Goal: Task Accomplishment & Management: Manage account settings

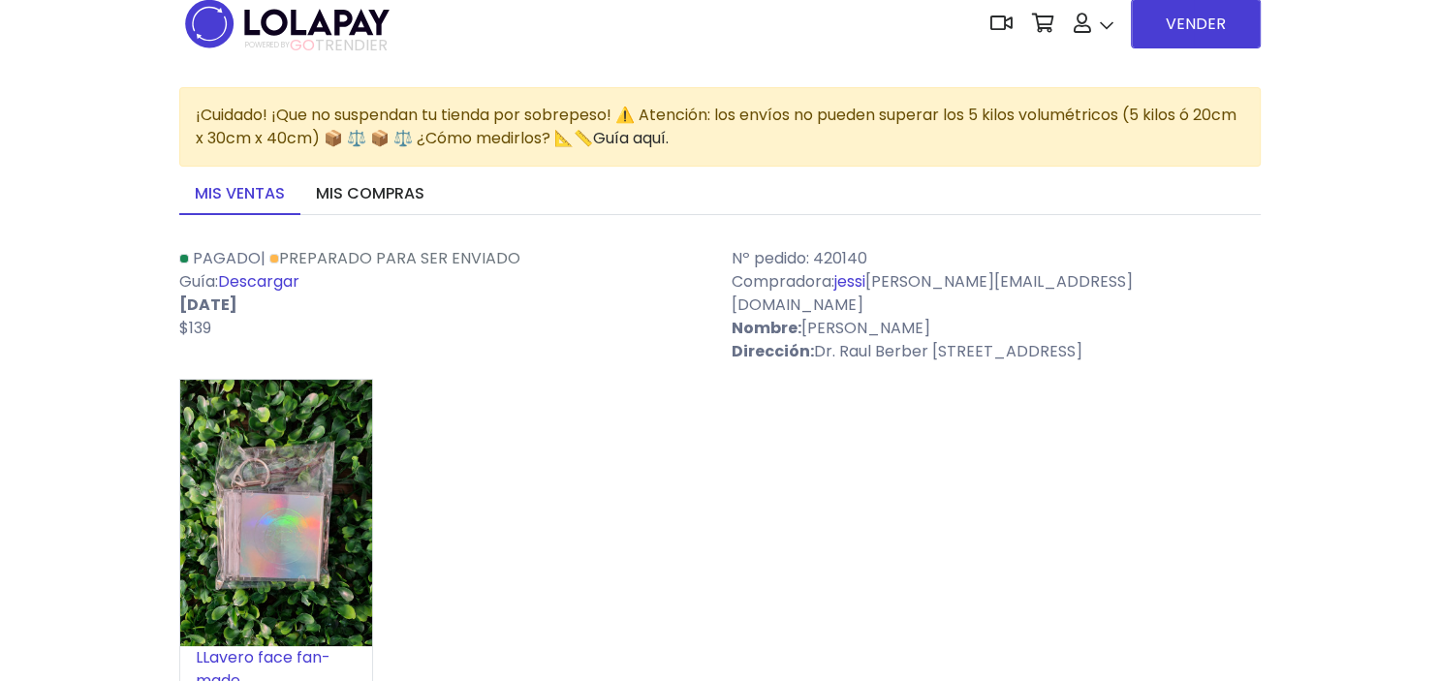
scroll to position [16, 0]
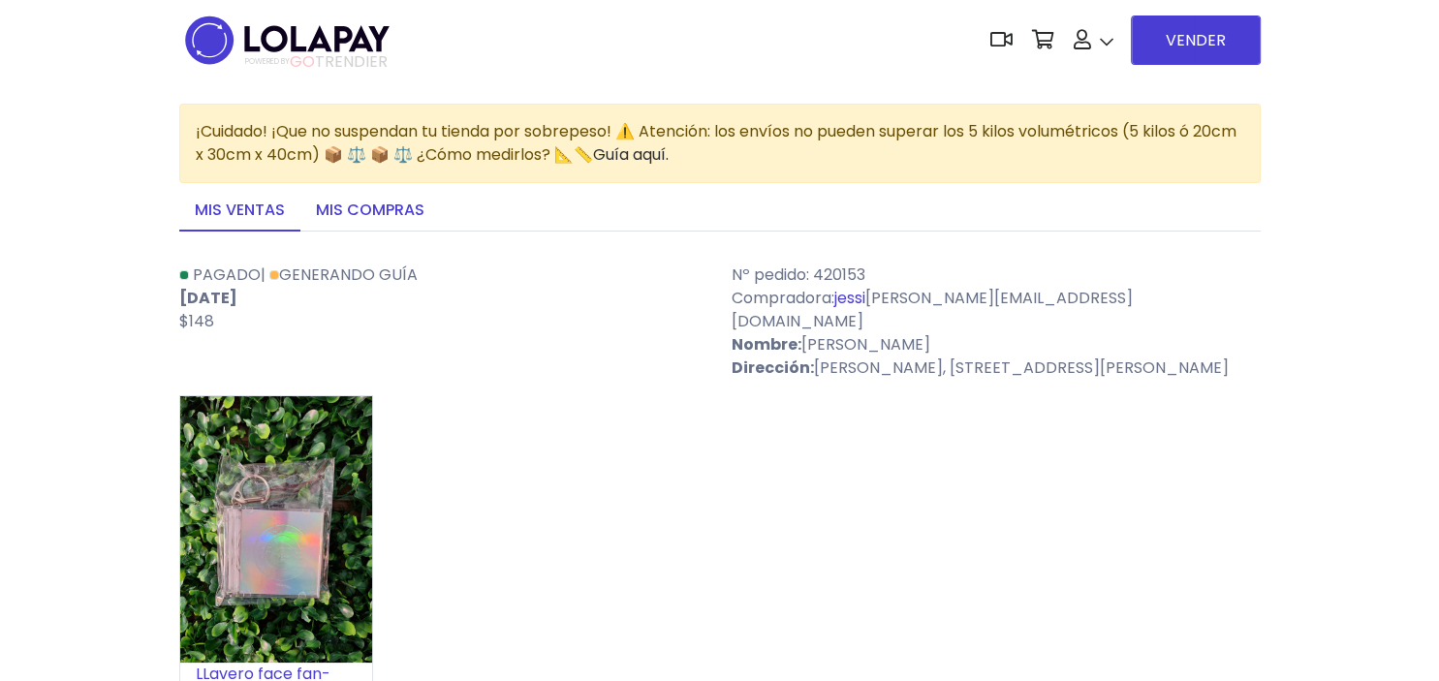
click at [384, 217] on link "Mis compras" at bounding box center [370, 211] width 140 height 41
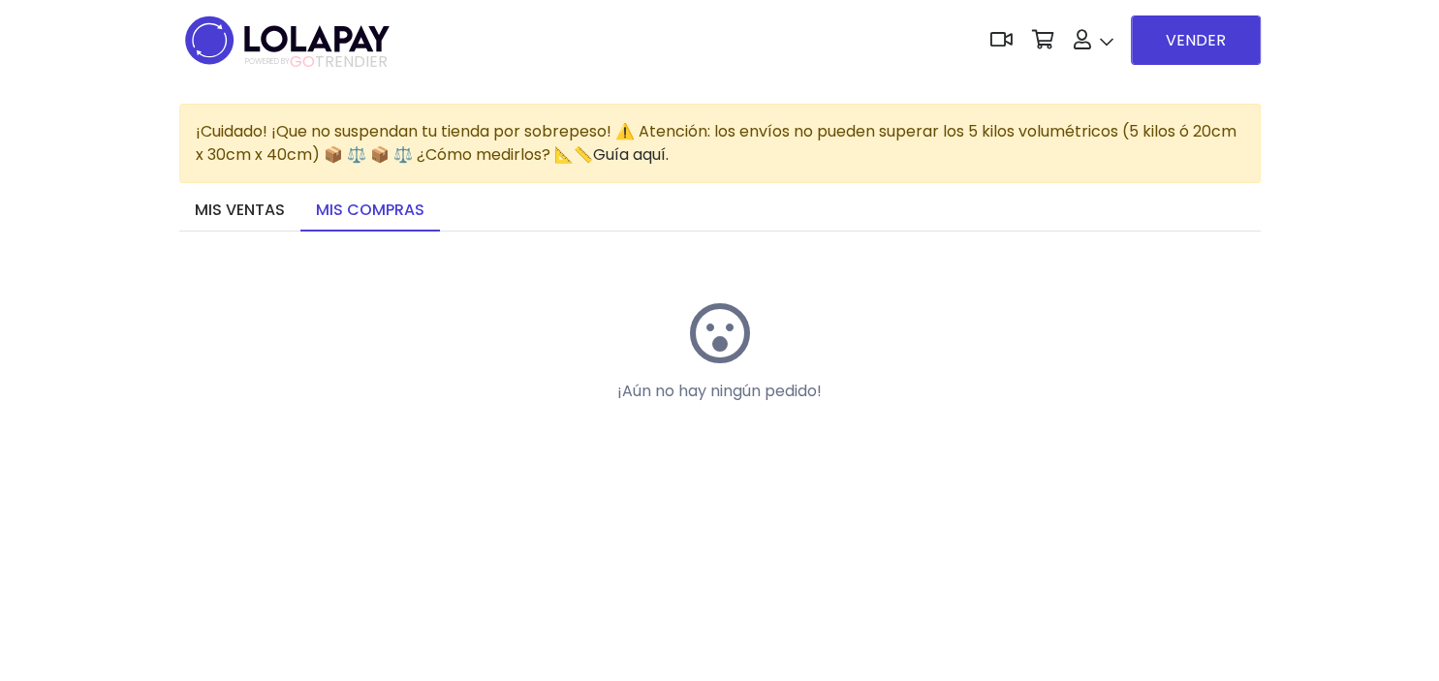
click at [305, 201] on link "Mis compras" at bounding box center [370, 211] width 140 height 41
click at [277, 207] on link "Mis ventas" at bounding box center [239, 211] width 121 height 41
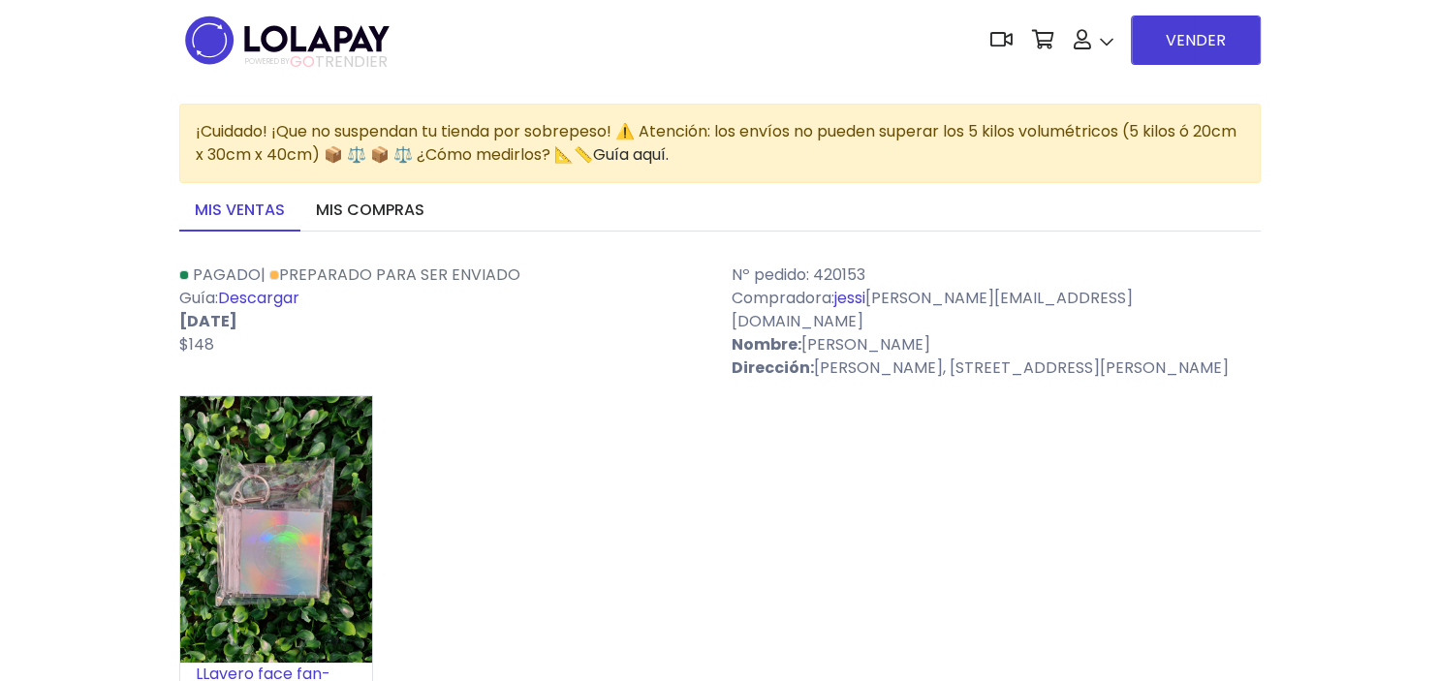
click at [268, 299] on link "Descargar" at bounding box center [258, 298] width 81 height 22
